Goal: Task Accomplishment & Management: Use online tool/utility

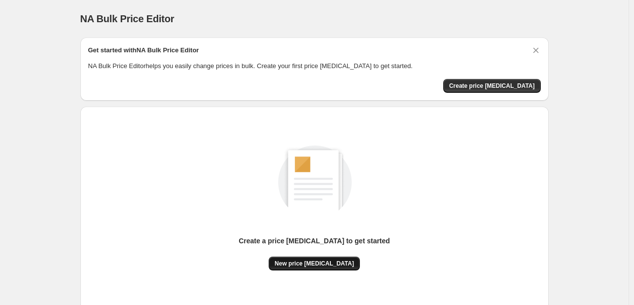
click at [316, 259] on button "New price [MEDICAL_DATA]" at bounding box center [314, 264] width 91 height 14
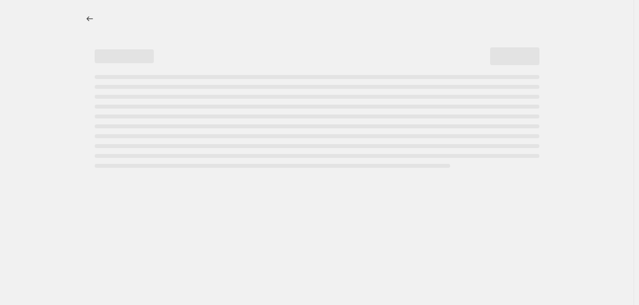
select select "percentage"
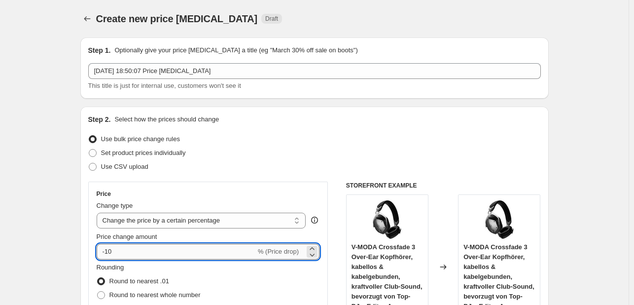
click at [161, 252] on input "-10" at bounding box center [176, 252] width 159 height 16
type input "-1"
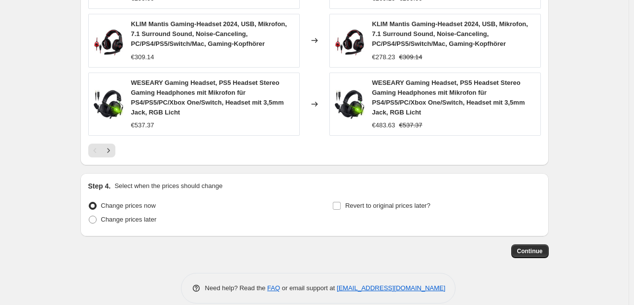
scroll to position [776, 0]
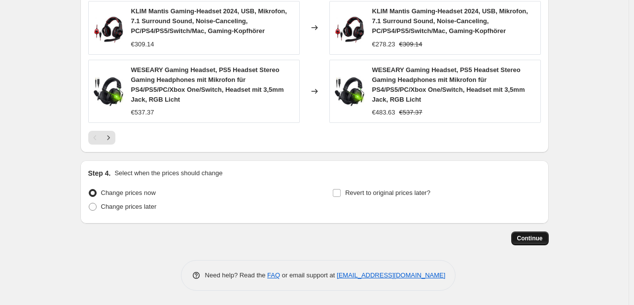
type input "-38"
click at [534, 238] on span "Continue" at bounding box center [531, 238] width 26 height 8
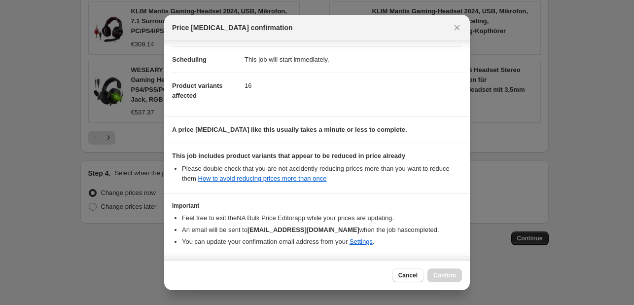
scroll to position [110, 0]
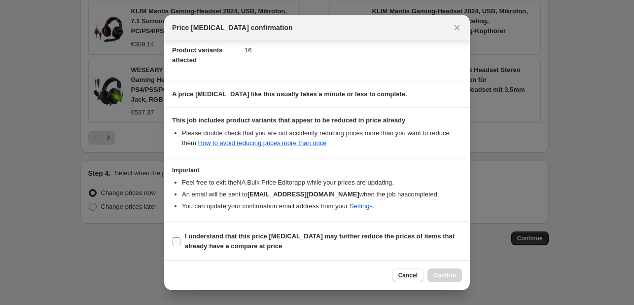
click at [303, 237] on b "I understand that this price [MEDICAL_DATA] may further reduce the prices of it…" at bounding box center [320, 240] width 270 height 17
click at [181, 237] on input "I understand that this price [MEDICAL_DATA] may further reduce the prices of it…" at bounding box center [177, 241] width 8 height 8
checkbox input "true"
click at [448, 284] on div "Cancel Confirm" at bounding box center [317, 275] width 306 height 30
click at [446, 280] on button "Confirm" at bounding box center [445, 275] width 35 height 14
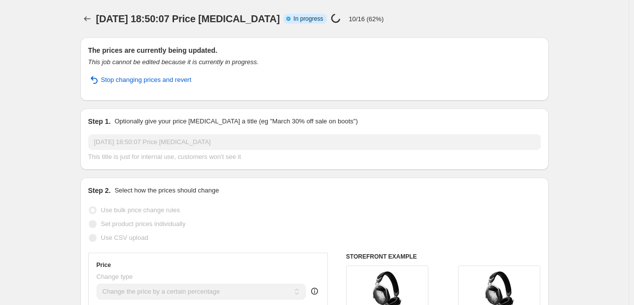
select select "percentage"
